Goal: Transaction & Acquisition: Subscribe to service/newsletter

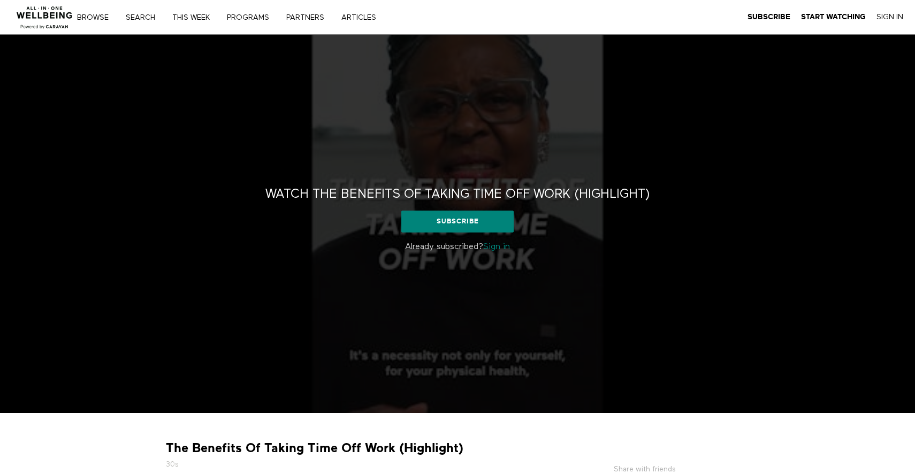
click at [499, 149] on div "Watch The Benefits Of Taking Time Off Work (Highlight) Watch The Benefits Of Ta…" at bounding box center [457, 224] width 915 height 379
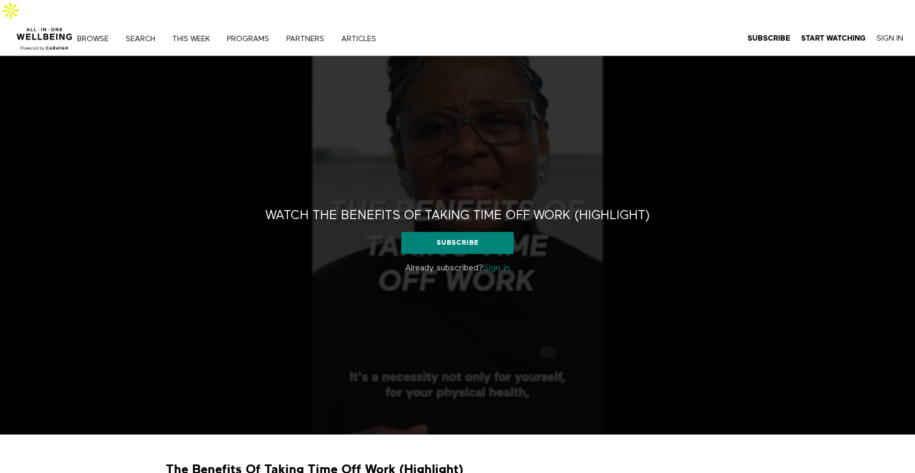
click at [506, 264] on link "Sign in" at bounding box center [496, 268] width 27 height 9
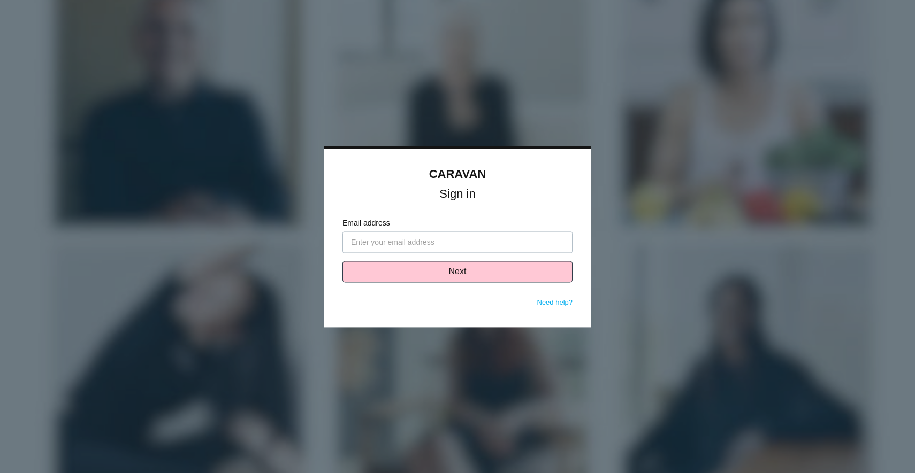
click at [506, 247] on input "Email address" at bounding box center [457, 242] width 230 height 21
type input "brendon.ferguson@wellnify.ai"
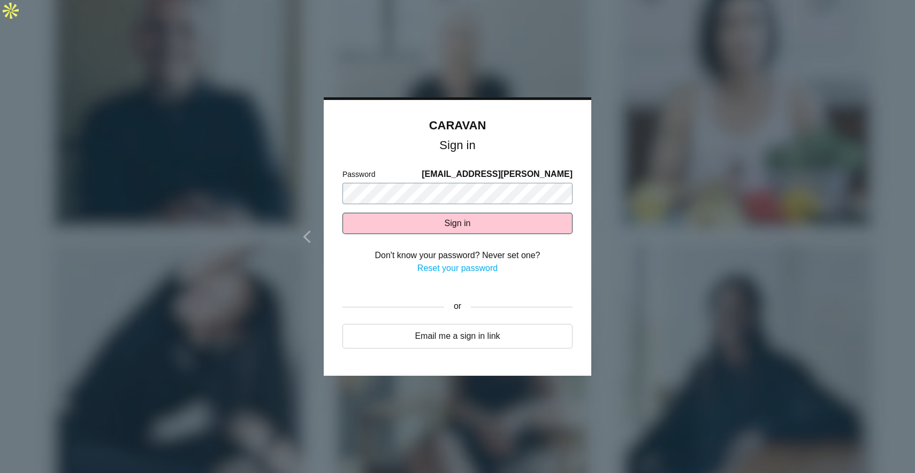
click at [342, 213] on button "Sign in" at bounding box center [457, 223] width 230 height 21
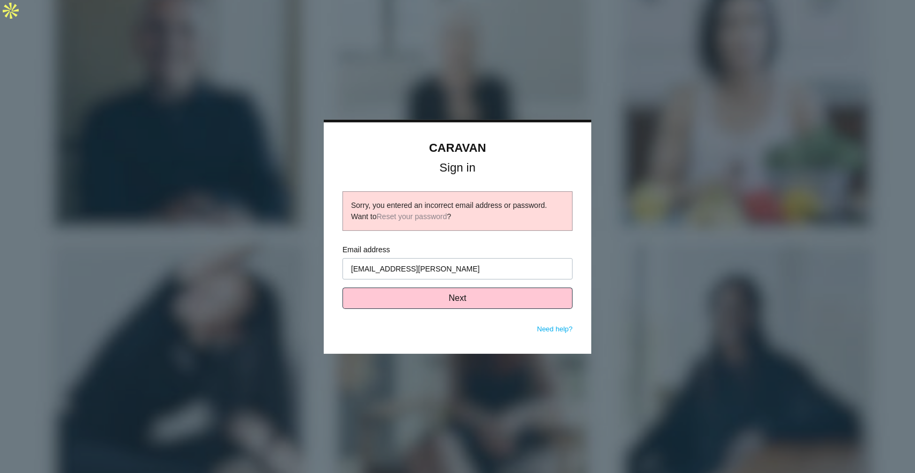
click at [430, 269] on input "brendon.ferguson@wellnify.ai" at bounding box center [457, 268] width 230 height 21
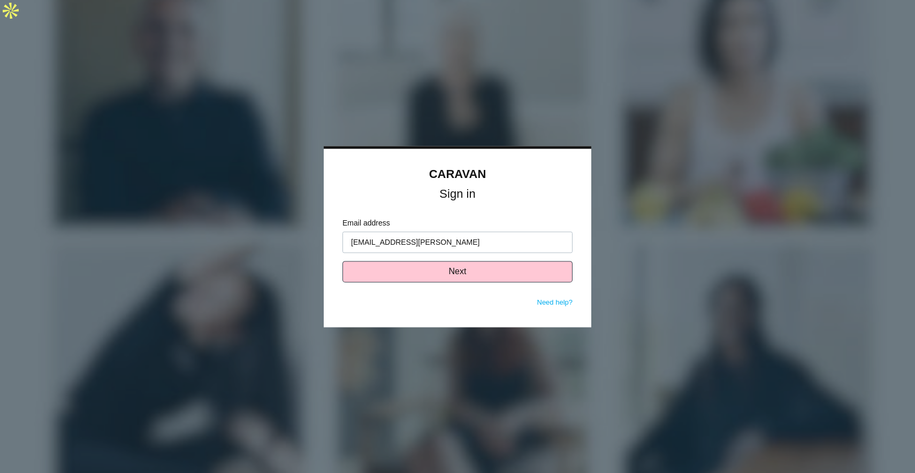
type input "[EMAIL_ADDRESS][PERSON_NAME]"
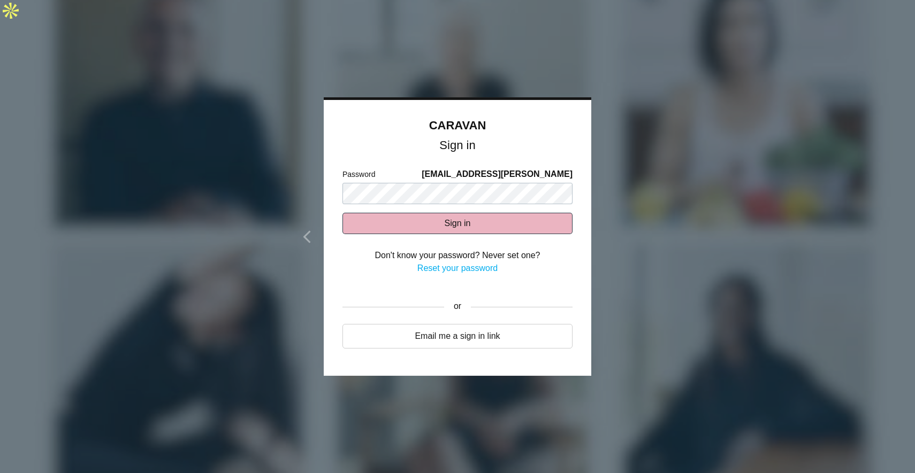
click at [478, 217] on button "Sign in" at bounding box center [457, 223] width 230 height 21
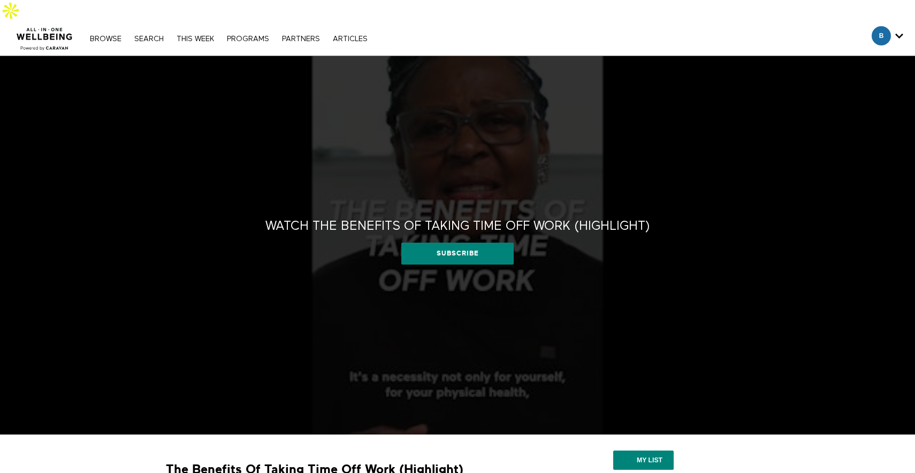
click at [491, 171] on div "Watch The Benefits Of Taking Time Off Work (Highlight) Watch The Benefits Of Ta…" at bounding box center [457, 245] width 915 height 379
click at [500, 182] on div "Watch The Benefits Of Taking Time Off Work (Highlight) Watch The Benefits Of Ta…" at bounding box center [457, 245] width 915 height 379
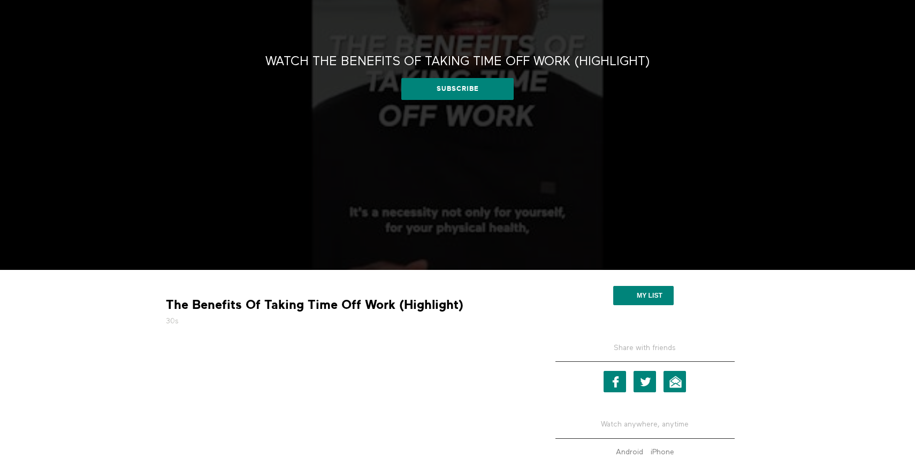
scroll to position [218, 0]
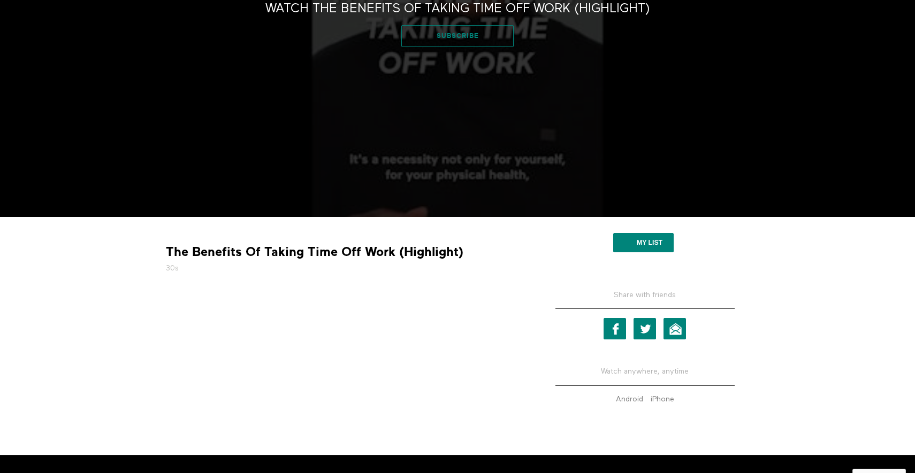
click at [485, 25] on link "Subscribe" at bounding box center [457, 35] width 113 height 21
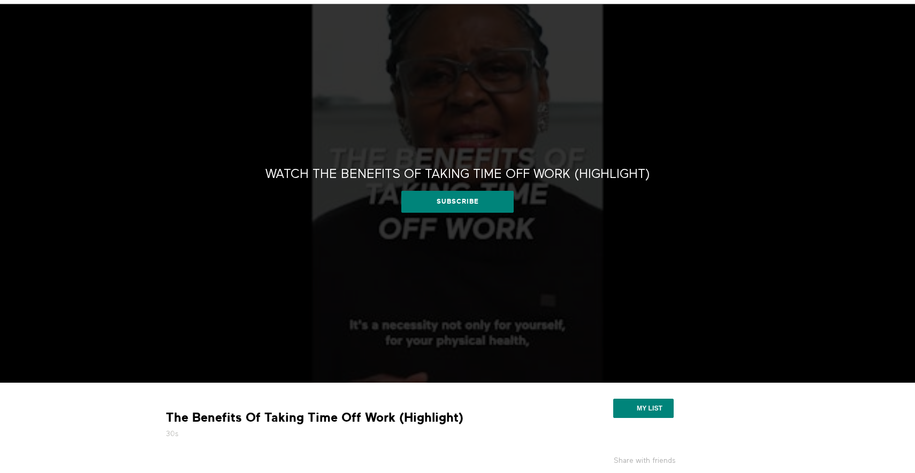
scroll to position [0, 0]
